Goal: Communication & Community: Answer question/provide support

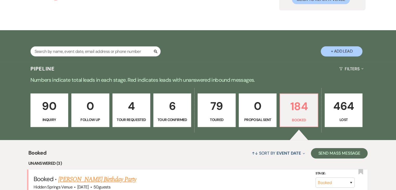
click at [122, 180] on link "[PERSON_NAME] Birthday Party" at bounding box center [97, 179] width 78 height 9
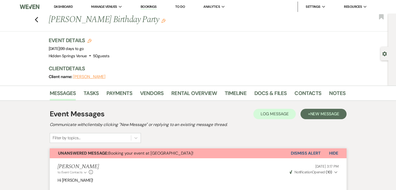
click at [95, 78] on button "[PERSON_NAME]" at bounding box center [89, 77] width 32 height 4
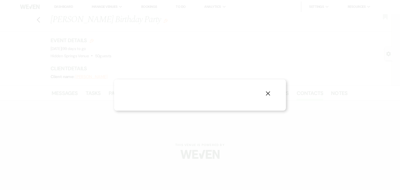
select select "1"
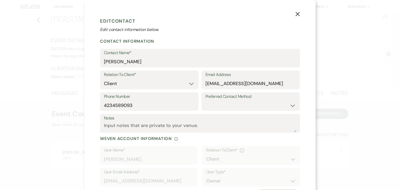
click at [297, 15] on icon "X" at bounding box center [297, 14] width 5 height 5
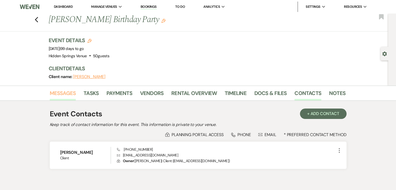
click at [62, 90] on link "Messages" at bounding box center [63, 94] width 26 height 11
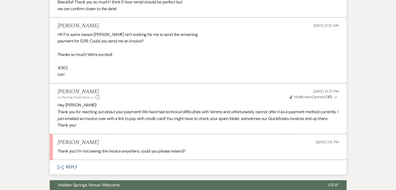
scroll to position [655, 0]
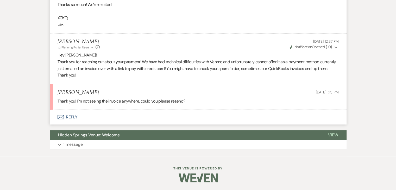
click at [73, 118] on button "Envelope Reply" at bounding box center [198, 117] width 297 height 15
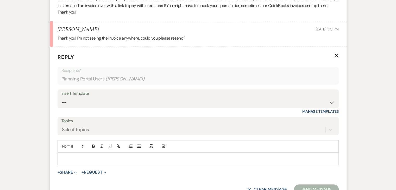
scroll to position [724, 0]
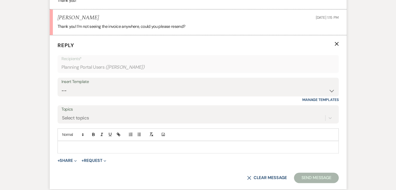
click at [83, 153] on div at bounding box center [198, 147] width 280 height 12
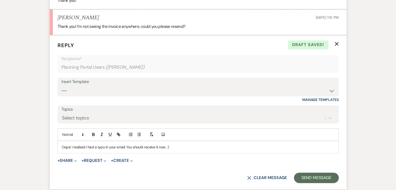
click at [123, 150] on p "Oops! I realized I had a typo in your email. You should receive it now. :)" at bounding box center [198, 147] width 273 height 6
click at [315, 177] on form "Reply X Saving draft... Recipients* Planning Portal Users ( [PERSON_NAME] ) Ins…" at bounding box center [198, 112] width 297 height 154
click at [317, 182] on button "Send Message" at bounding box center [316, 177] width 44 height 10
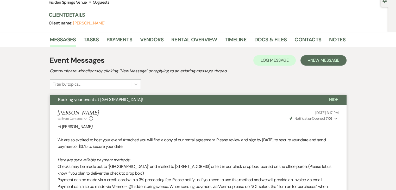
scroll to position [0, 0]
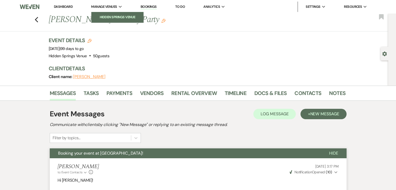
click at [115, 16] on li "Hidden Springs Venue" at bounding box center [117, 17] width 47 height 5
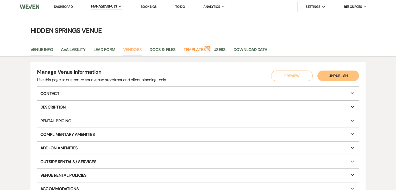
click at [134, 49] on link "Vendors" at bounding box center [132, 51] width 19 height 10
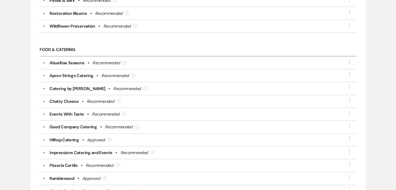
scroll to position [1002, 0]
